Goal: Information Seeking & Learning: Find specific fact

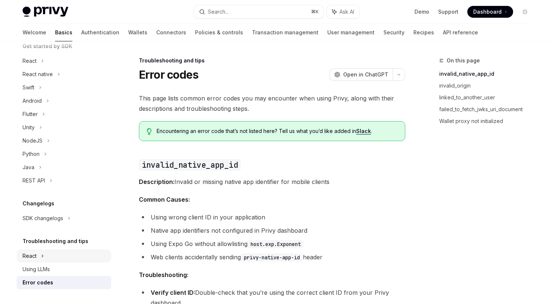
click at [34, 258] on div "React" at bounding box center [30, 256] width 14 height 9
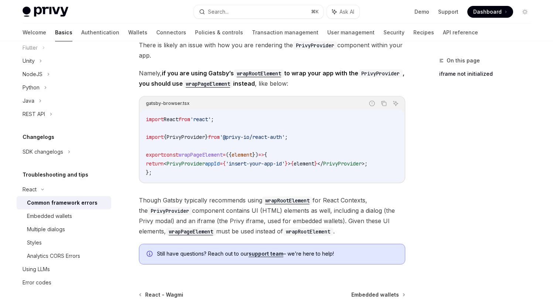
scroll to position [213, 0]
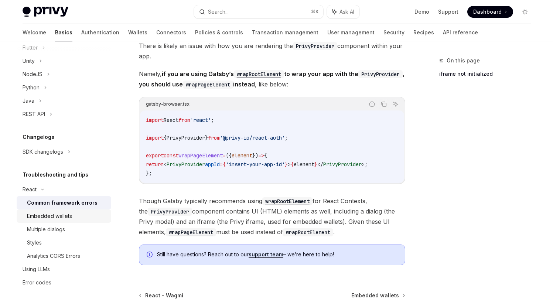
click at [51, 218] on div "Embedded wallets" at bounding box center [49, 216] width 45 height 9
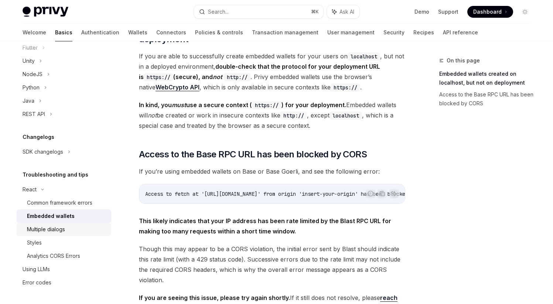
click at [37, 224] on link "Multiple dialogs" at bounding box center [64, 229] width 95 height 13
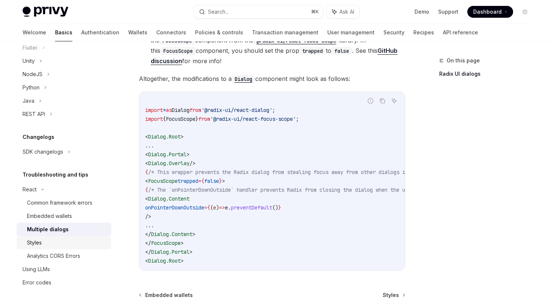
click at [43, 240] on div "Styles" at bounding box center [67, 242] width 80 height 9
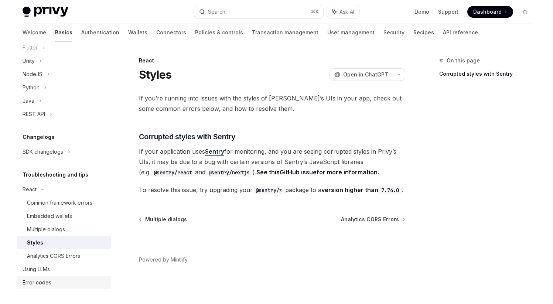
click at [52, 286] on div "Error codes" at bounding box center [65, 282] width 84 height 9
type textarea "*"
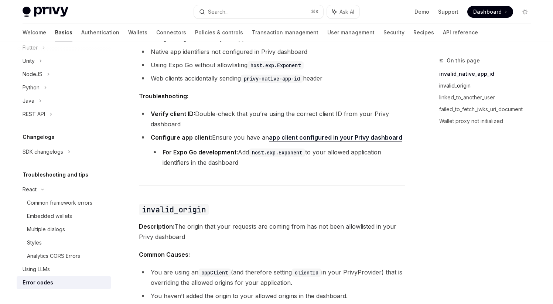
click at [450, 86] on link "invalid_origin" at bounding box center [488, 86] width 98 height 12
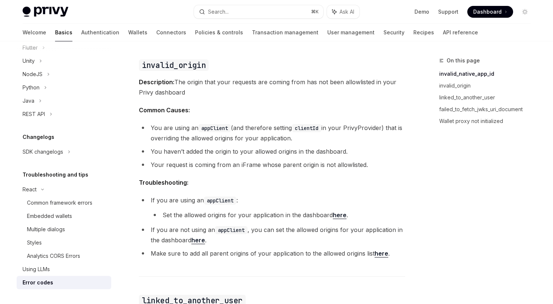
scroll to position [326, 0]
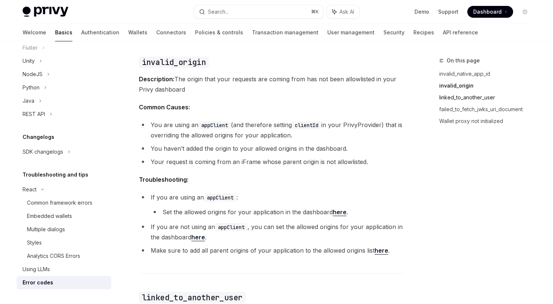
click at [452, 97] on link "linked_to_another_user" at bounding box center [488, 98] width 98 height 12
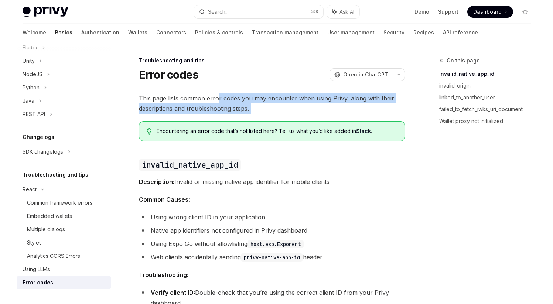
drag, startPoint x: 217, startPoint y: 99, endPoint x: 272, endPoint y: 114, distance: 56.7
drag, startPoint x: 199, startPoint y: 97, endPoint x: 267, endPoint y: 113, distance: 70.3
click at [268, 113] on span "This page lists common error codes you may encounter when using Privy, along wi…" at bounding box center [272, 103] width 266 height 21
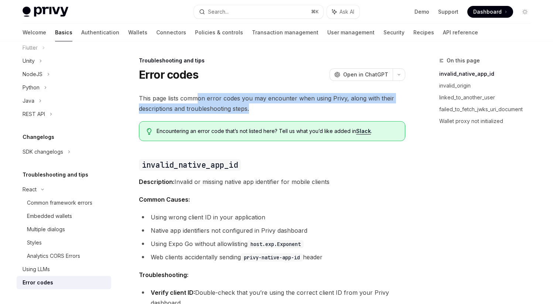
click at [267, 113] on span "This page lists common error codes you may encounter when using Privy, along wi…" at bounding box center [272, 103] width 266 height 21
drag, startPoint x: 194, startPoint y: 100, endPoint x: 264, endPoint y: 108, distance: 70.2
click at [264, 108] on span "This page lists common error codes you may encounter when using Privy, along wi…" at bounding box center [272, 103] width 266 height 21
drag, startPoint x: 192, startPoint y: 98, endPoint x: 267, endPoint y: 105, distance: 74.6
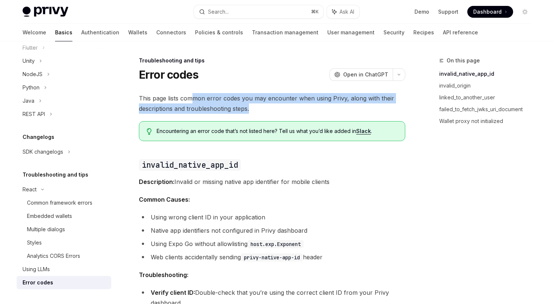
click at [267, 105] on span "This page lists common error codes you may encounter when using Privy, along wi…" at bounding box center [272, 103] width 266 height 21
drag, startPoint x: 204, startPoint y: 98, endPoint x: 285, endPoint y: 110, distance: 81.9
click at [285, 111] on span "This page lists common error codes you may encounter when using Privy, along wi…" at bounding box center [272, 103] width 266 height 21
click at [285, 110] on span "This page lists common error codes you may encounter when using Privy, along wi…" at bounding box center [272, 103] width 266 height 21
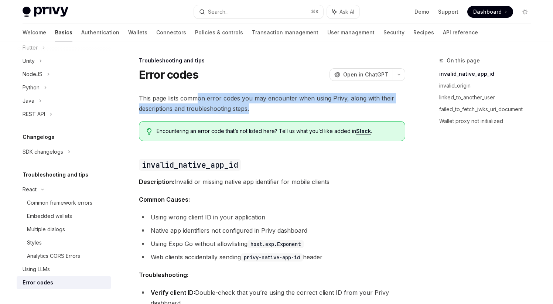
drag, startPoint x: 198, startPoint y: 98, endPoint x: 262, endPoint y: 106, distance: 64.5
click at [262, 106] on span "This page lists common error codes you may encounter when using Privy, along wi…" at bounding box center [272, 103] width 266 height 21
drag, startPoint x: 196, startPoint y: 99, endPoint x: 279, endPoint y: 108, distance: 82.8
click at [279, 109] on span "This page lists common error codes you may encounter when using Privy, along wi…" at bounding box center [272, 103] width 266 height 21
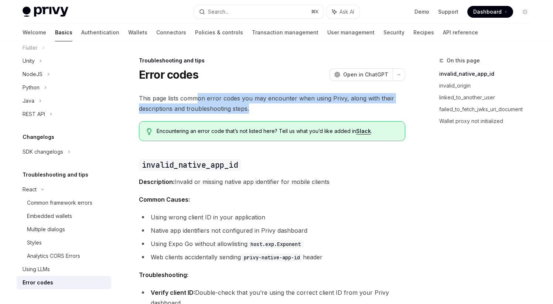
click at [194, 100] on span "This page lists common error codes you may encounter when using Privy, along wi…" at bounding box center [272, 103] width 266 height 21
drag, startPoint x: 140, startPoint y: 98, endPoint x: 258, endPoint y: 107, distance: 118.2
click at [258, 107] on span "This page lists common error codes you may encounter when using Privy, along wi…" at bounding box center [272, 103] width 266 height 21
drag, startPoint x: 140, startPoint y: 99, endPoint x: 276, endPoint y: 105, distance: 136.8
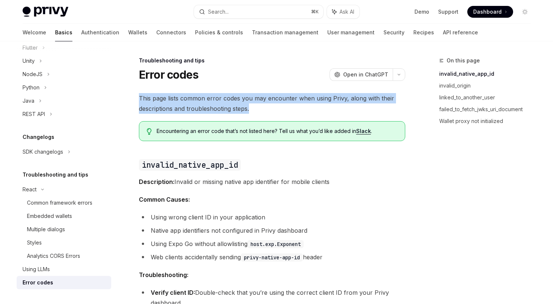
click at [276, 105] on span "This page lists common error codes you may encounter when using Privy, along wi…" at bounding box center [272, 103] width 266 height 21
drag, startPoint x: 139, startPoint y: 98, endPoint x: 290, endPoint y: 118, distance: 153.1
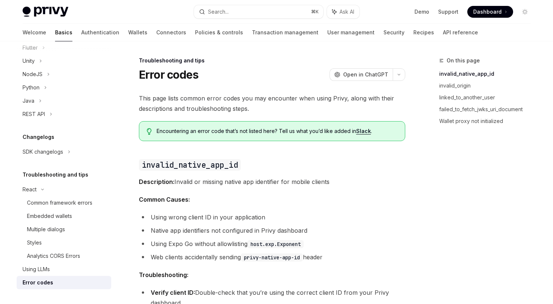
drag, startPoint x: 140, startPoint y: 98, endPoint x: 284, endPoint y: 101, distance: 144.8
click at [284, 101] on span "This page lists common error codes you may encounter when using Privy, along wi…" at bounding box center [272, 103] width 266 height 21
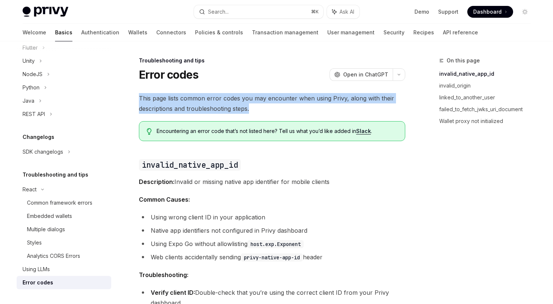
drag, startPoint x: 140, startPoint y: 99, endPoint x: 274, endPoint y: 112, distance: 135.1
click at [274, 112] on span "This page lists common error codes you may encounter when using Privy, along wi…" at bounding box center [272, 103] width 266 height 21
drag, startPoint x: 140, startPoint y: 97, endPoint x: 273, endPoint y: 110, distance: 133.9
click at [273, 110] on span "This page lists common error codes you may encounter when using Privy, along wi…" at bounding box center [272, 103] width 266 height 21
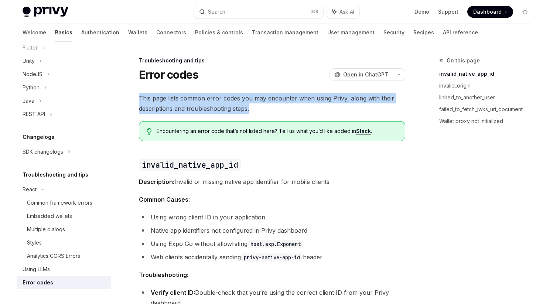
click at [273, 110] on span "This page lists common error codes you may encounter when using Privy, along wi…" at bounding box center [272, 103] width 266 height 21
